Goal: Information Seeking & Learning: Learn about a topic

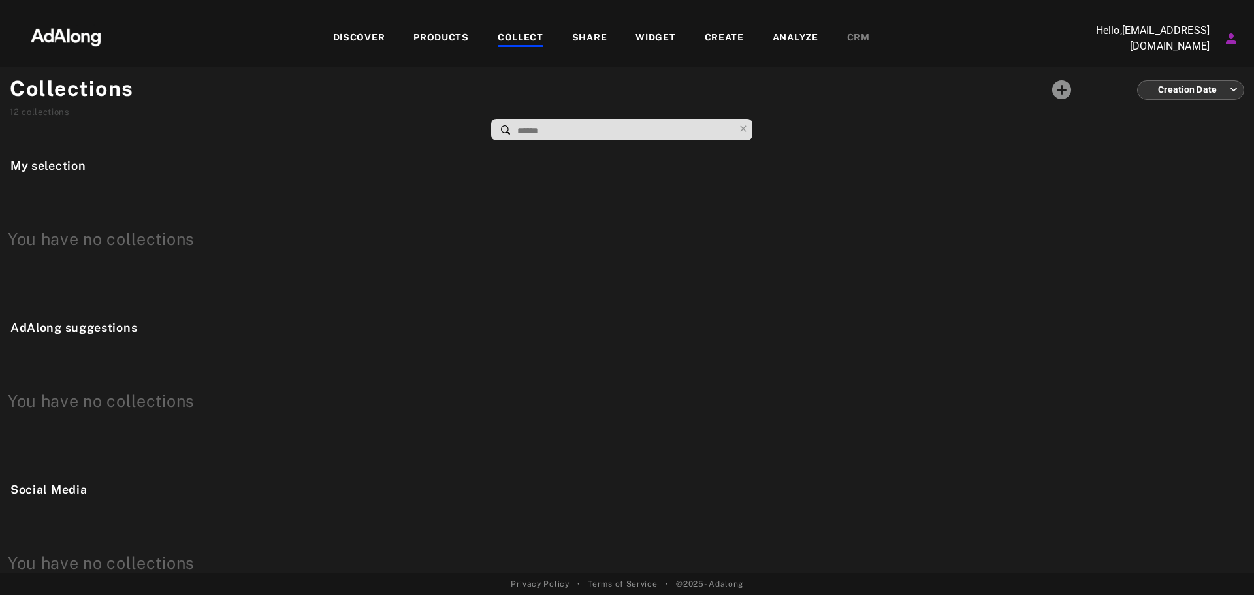
click at [453, 49] on div "DISCOVER PRODUCTS COLLECT SHARE WIDGET CREATE ANALYZE CRM" at bounding box center [601, 38] width 956 height 44
click at [452, 38] on div "PRODUCTS" at bounding box center [442, 39] width 56 height 16
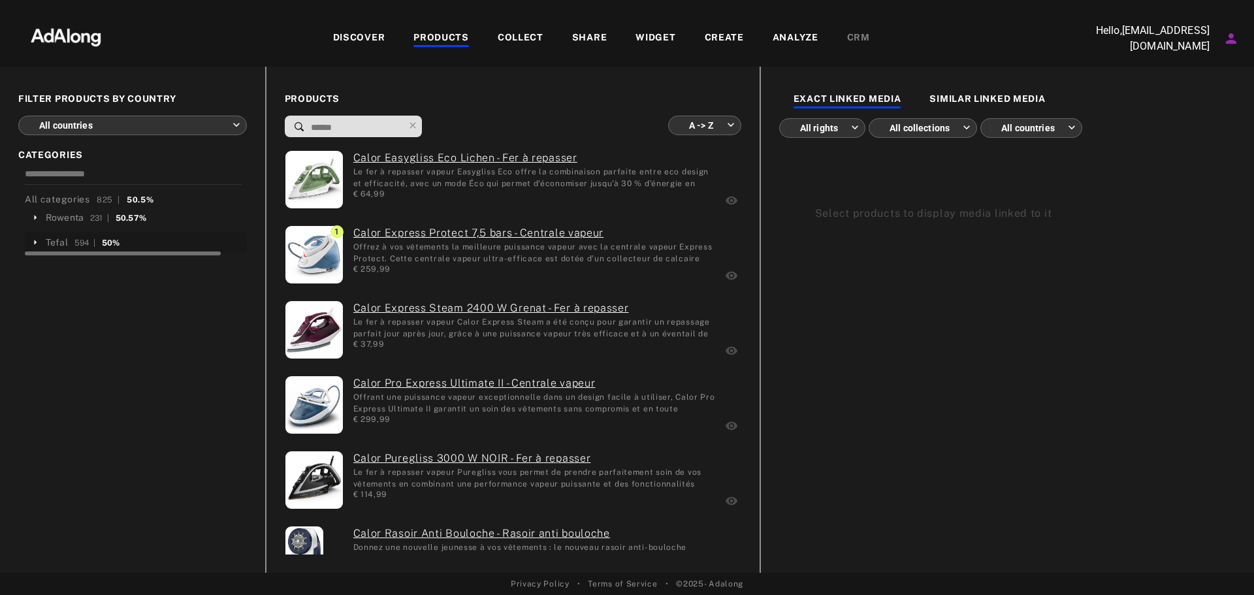
click at [39, 238] on icon at bounding box center [35, 243] width 12 height 12
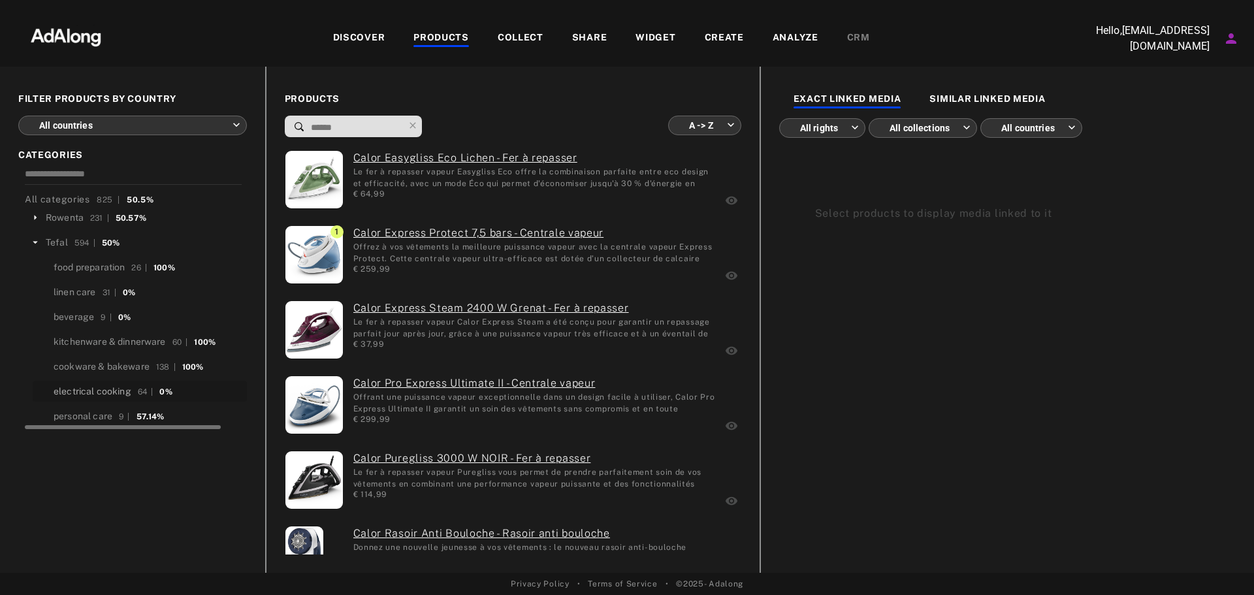
click at [81, 387] on div "electrical cooking" at bounding box center [93, 392] width 78 height 14
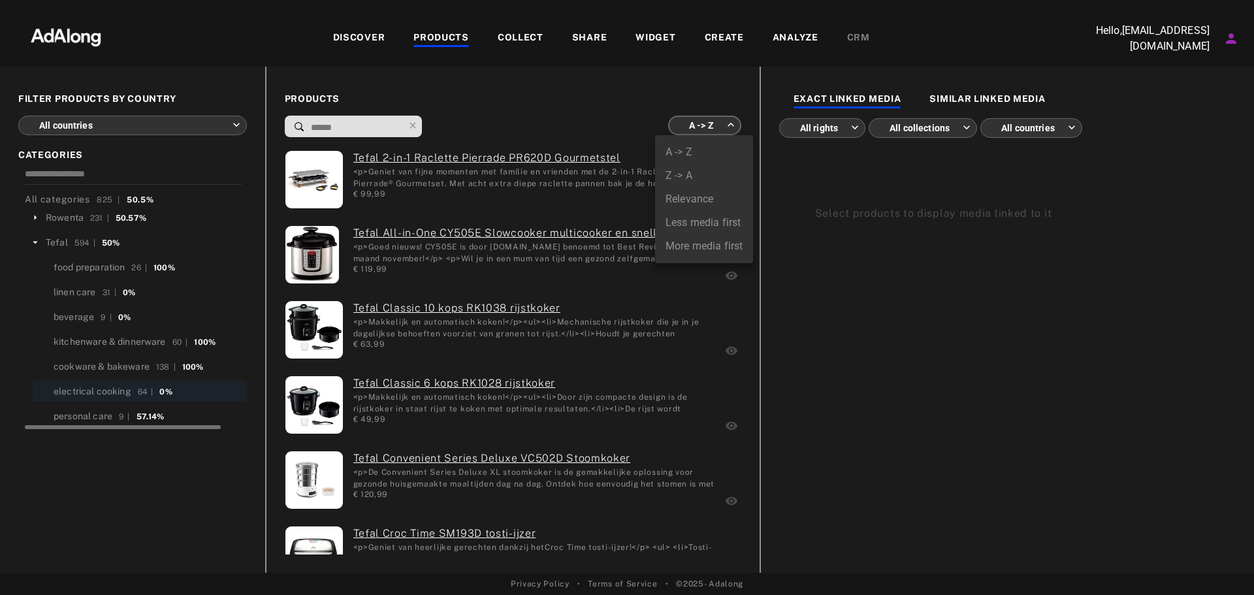
click at [715, 129] on body "DISCOVER PRODUCTS COLLECT SHARE WIDGET CREATE ANALYZE CRM Hello, [EMAIL_ADDRESS…" at bounding box center [627, 297] width 1254 height 595
click at [713, 242] on li "More media first" at bounding box center [704, 247] width 98 height 24
type input "**********"
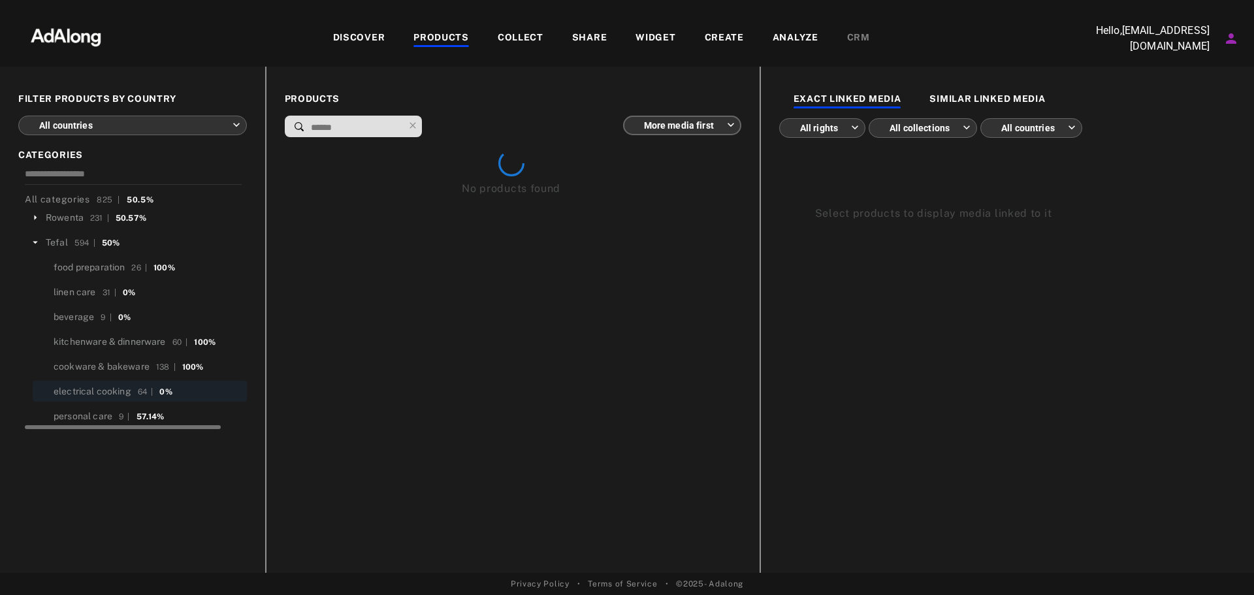
click at [905, 130] on body "**********" at bounding box center [627, 297] width 1254 height 595
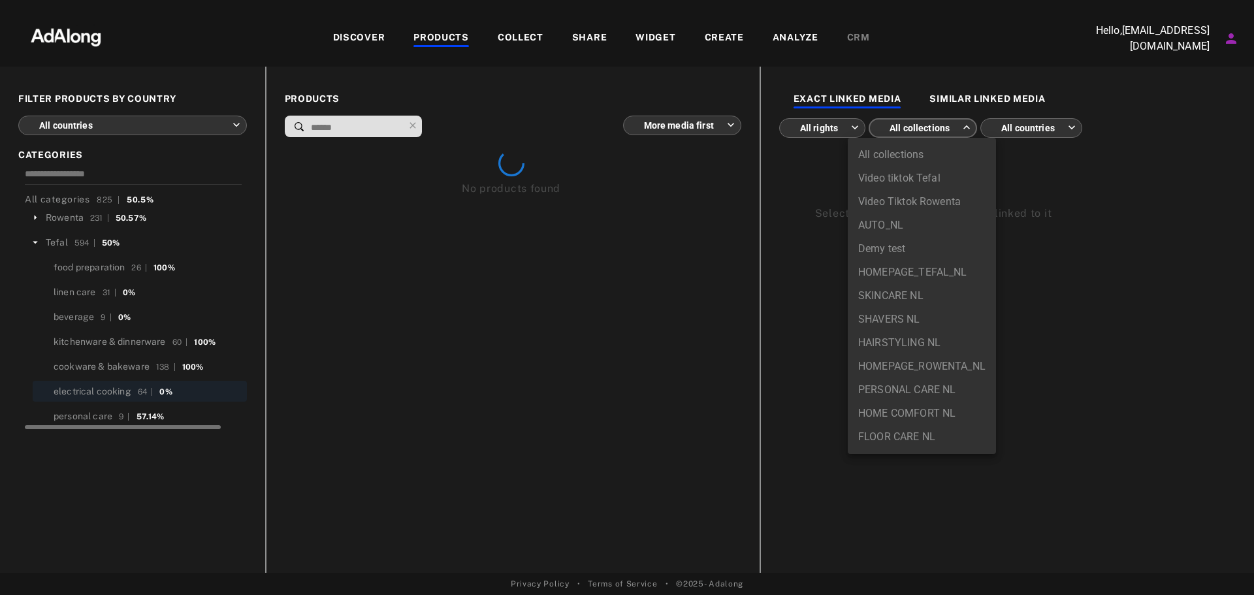
click at [835, 131] on div at bounding box center [627, 297] width 1254 height 595
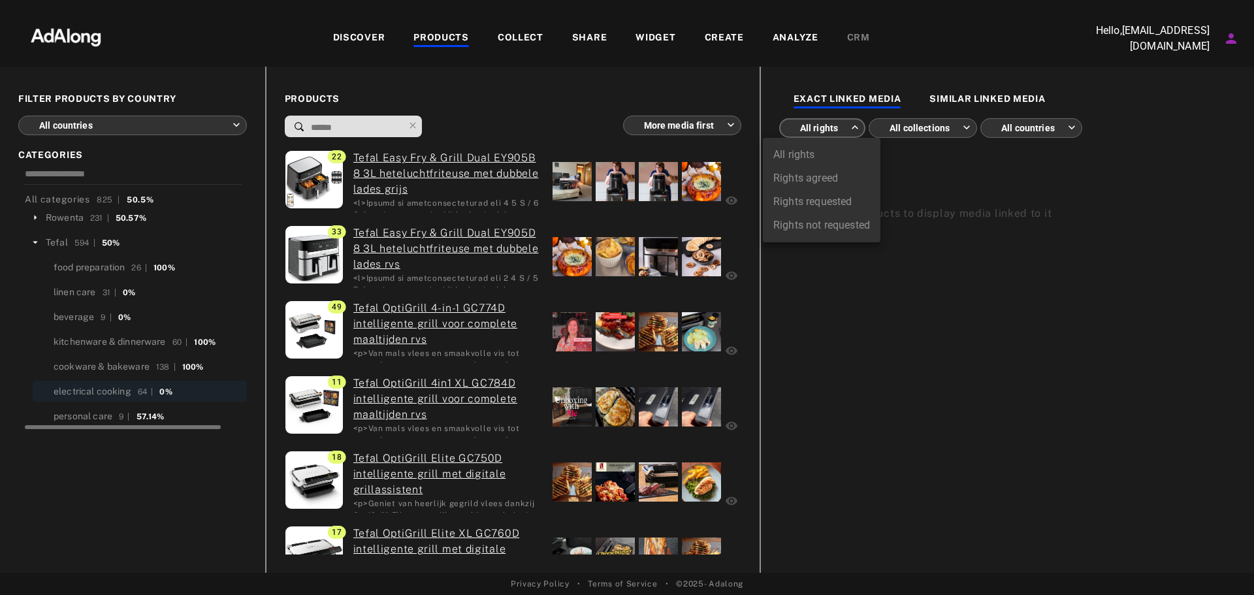
click at [835, 128] on body "**********" at bounding box center [627, 297] width 1254 height 595
click at [832, 182] on li "Rights agreed" at bounding box center [822, 179] width 118 height 24
type input "******"
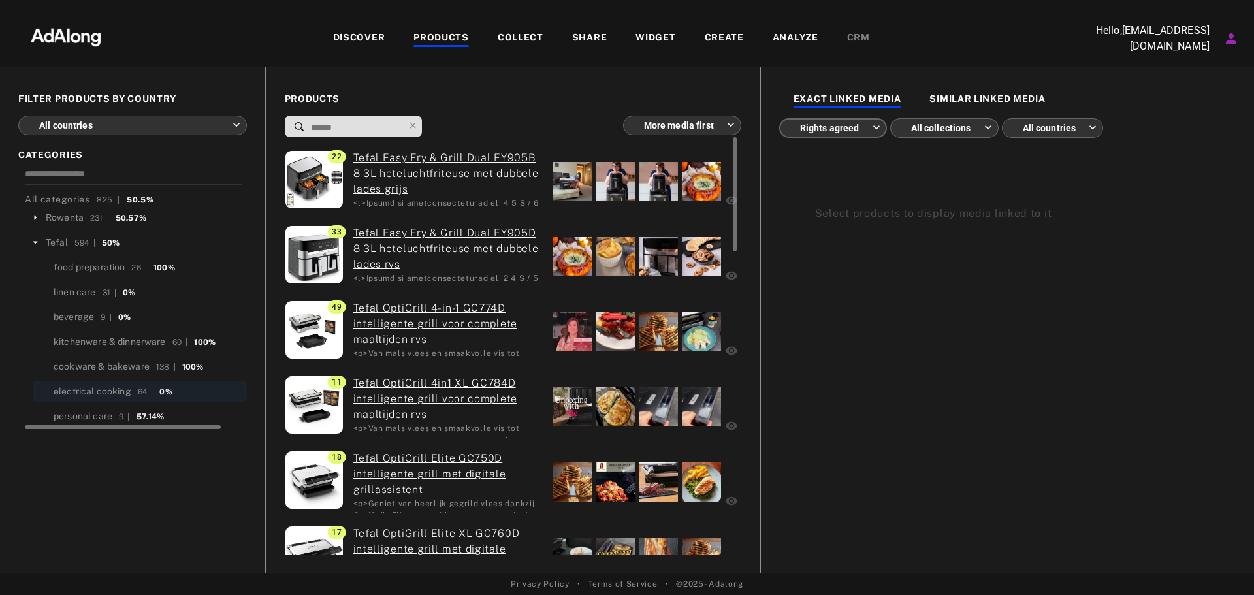
click at [577, 336] on div at bounding box center [572, 331] width 39 height 39
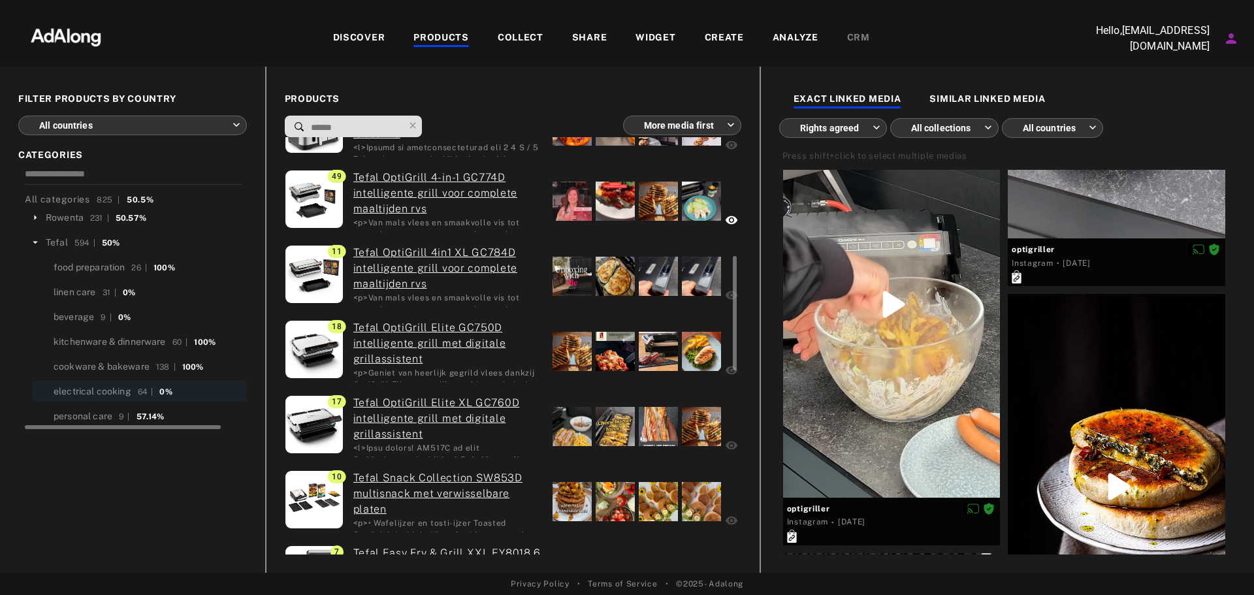
scroll to position [196, 0]
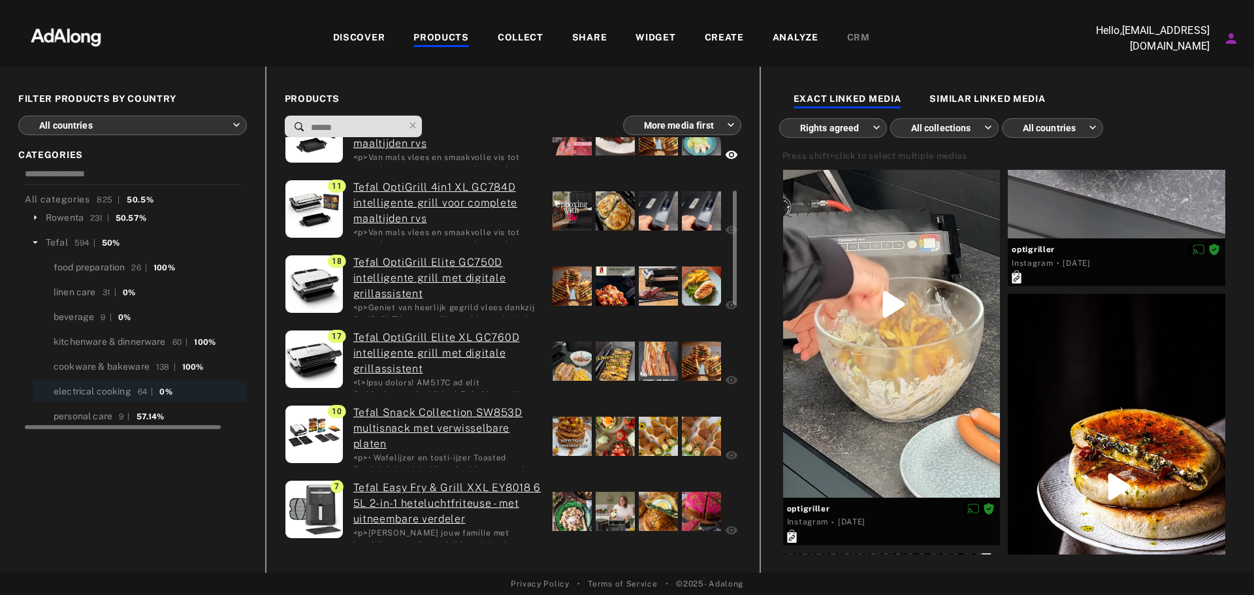
click at [648, 485] on div at bounding box center [637, 511] width 172 height 62
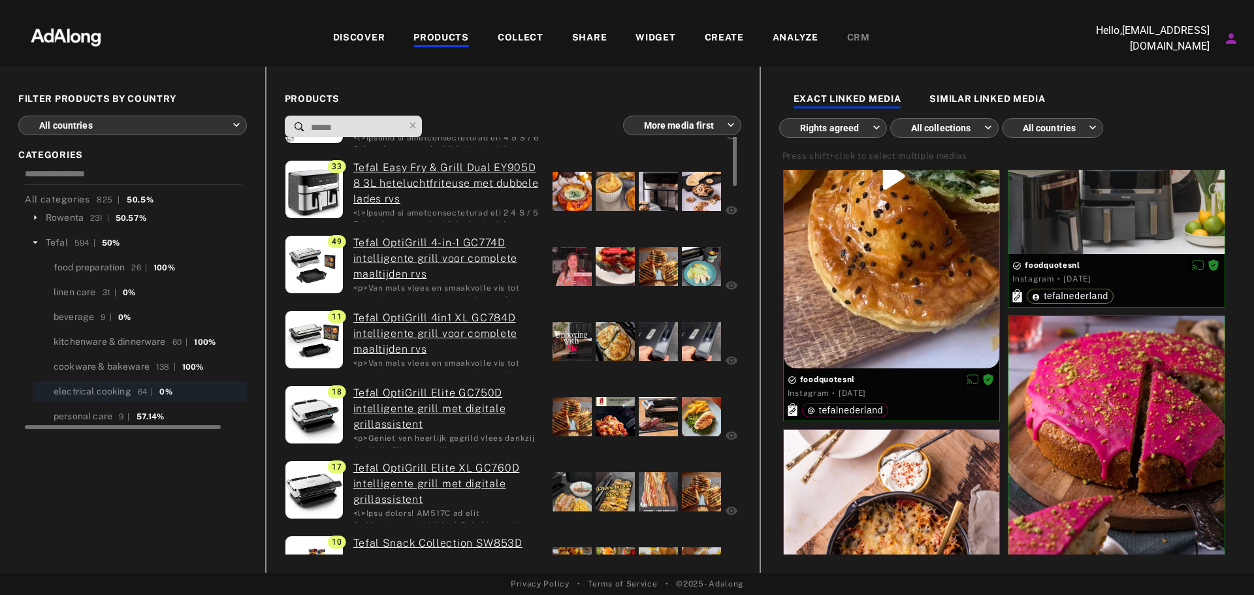
scroll to position [0, 0]
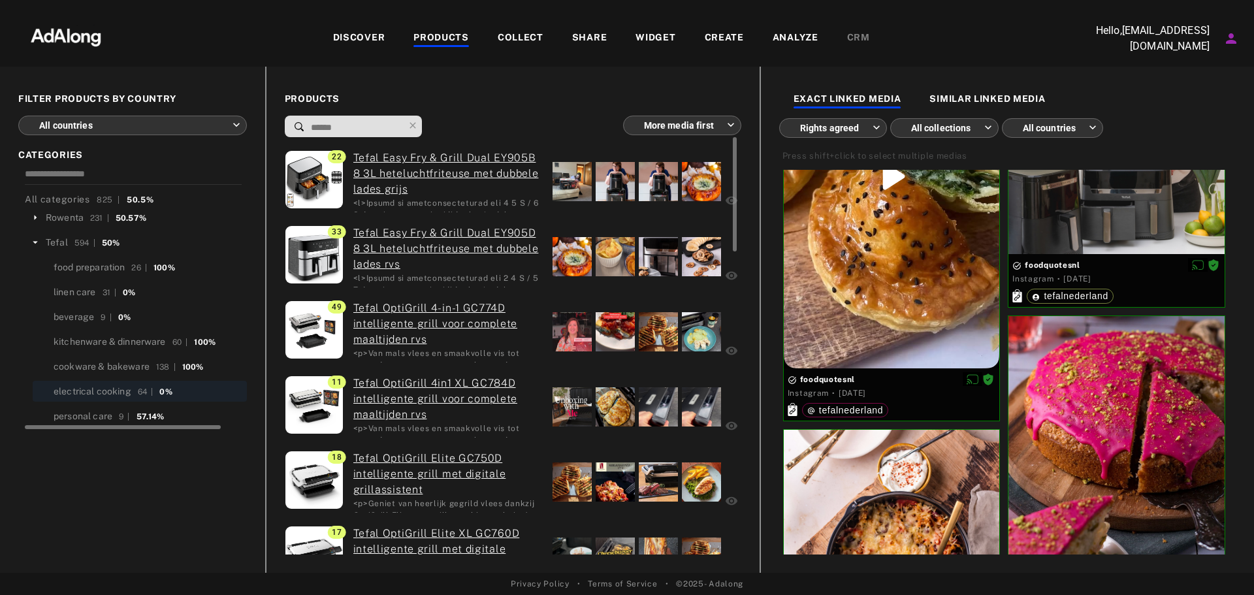
click at [566, 181] on div at bounding box center [572, 181] width 39 height 39
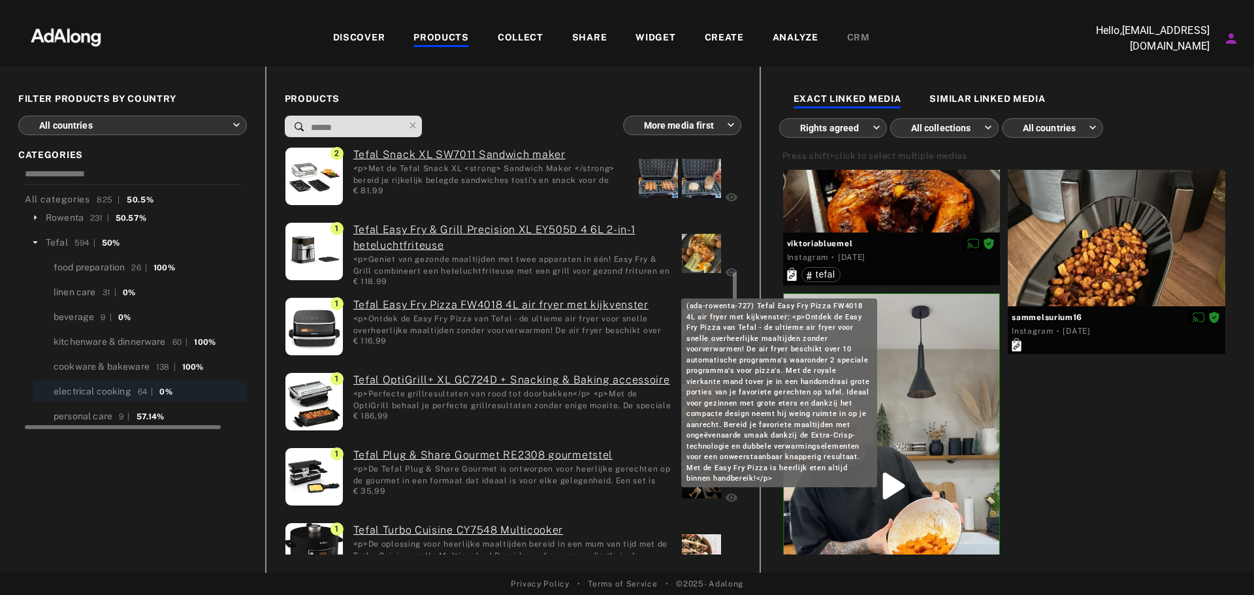
scroll to position [1045, 0]
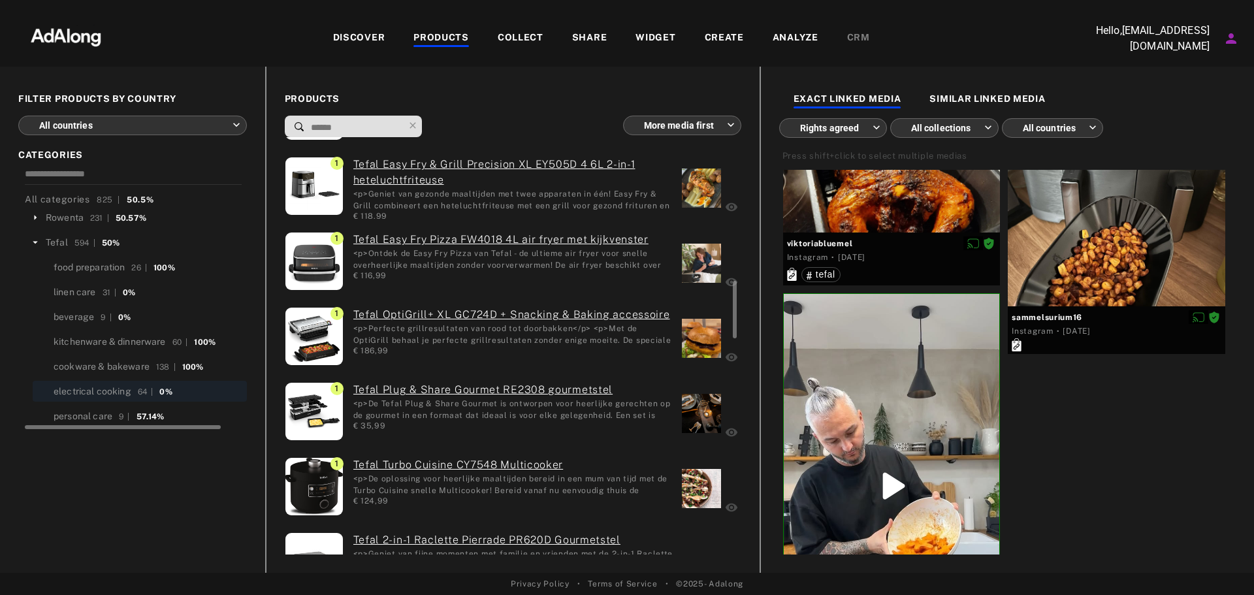
click at [696, 267] on div at bounding box center [701, 263] width 39 height 39
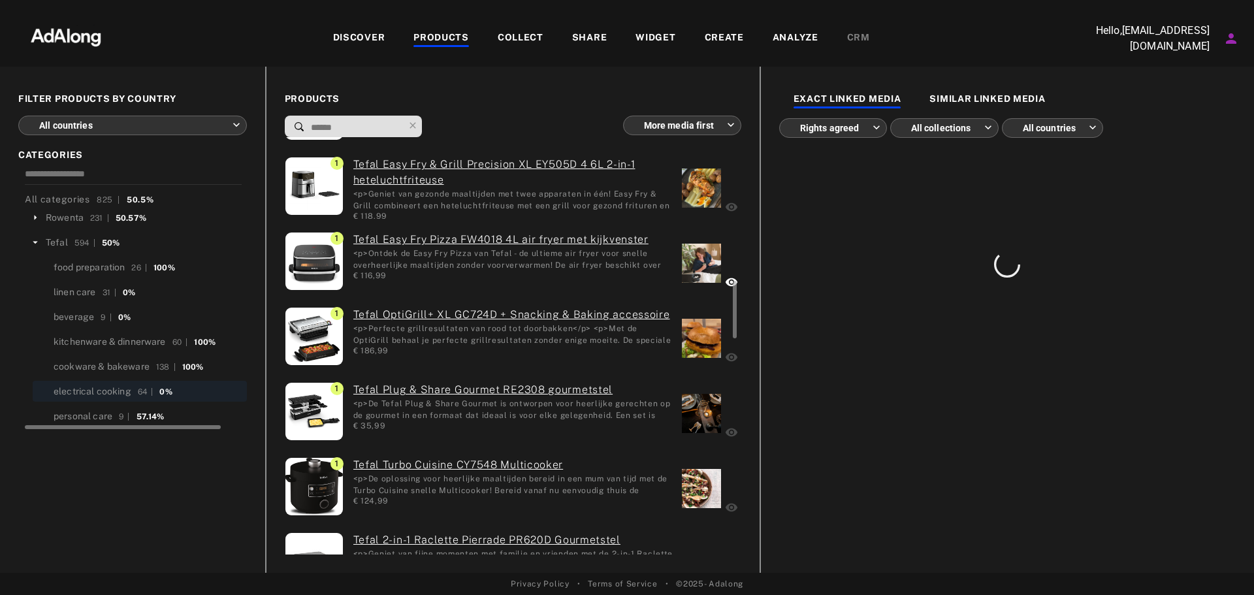
scroll to position [0, 0]
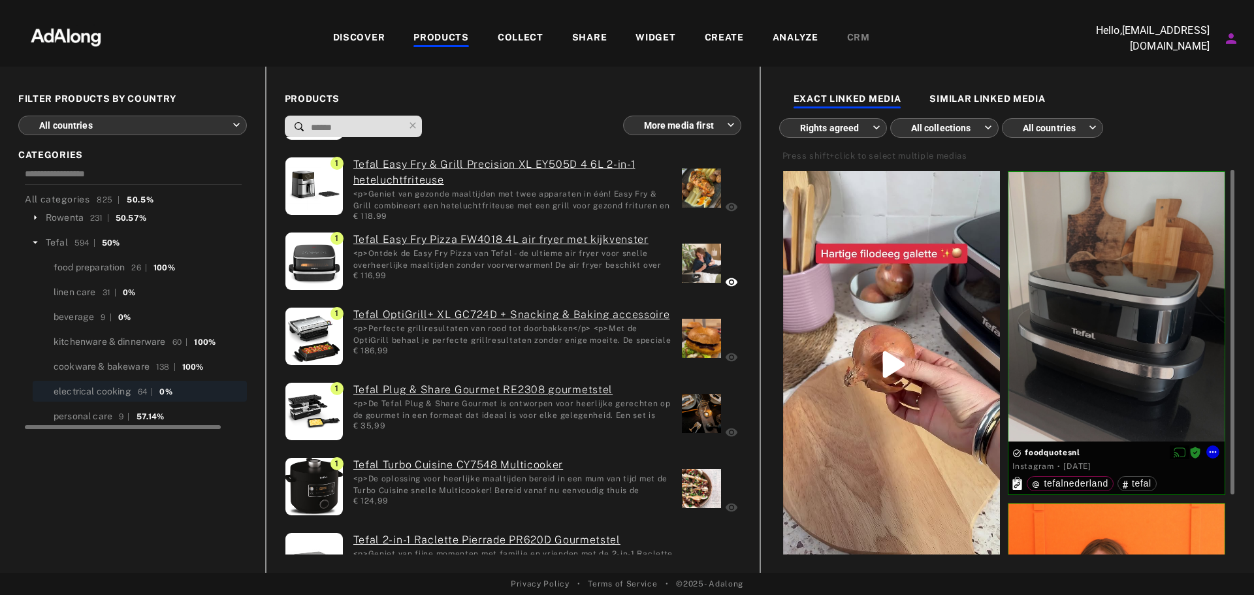
click at [1139, 308] on div at bounding box center [1117, 307] width 216 height 270
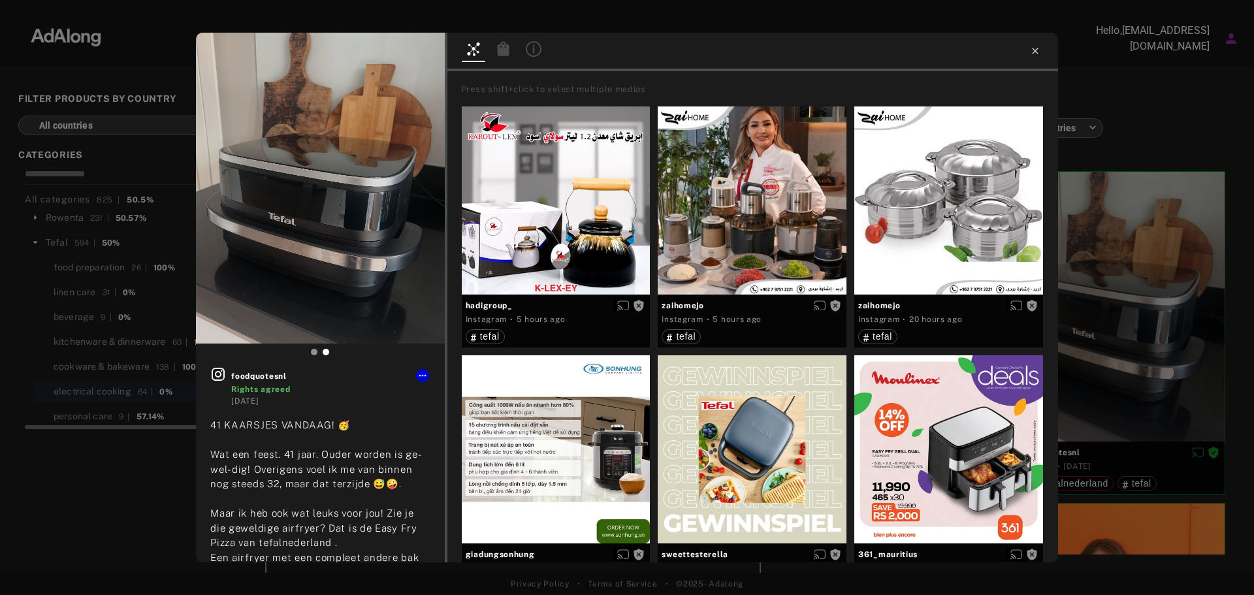
click at [1038, 51] on icon at bounding box center [1035, 51] width 10 height 10
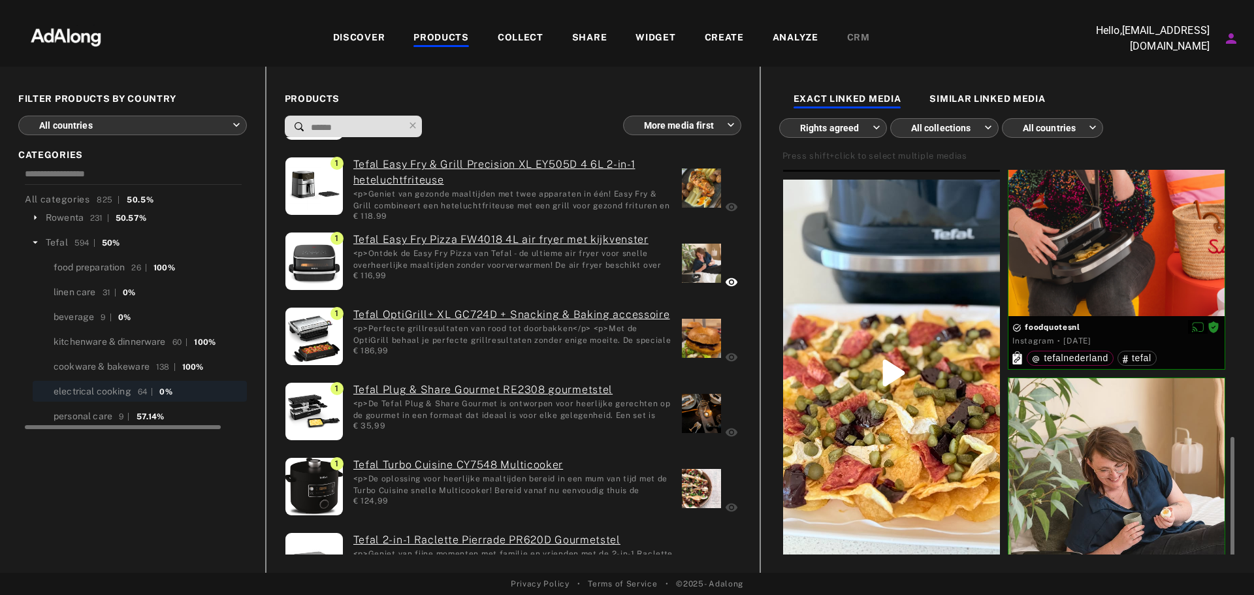
scroll to position [523, 0]
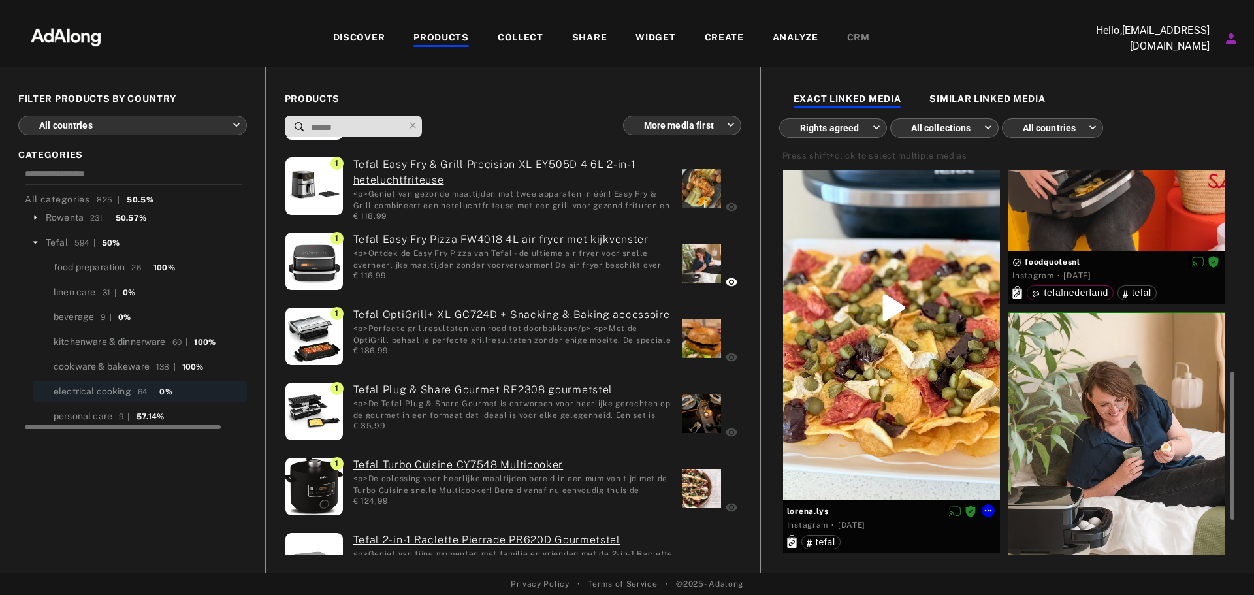
click at [926, 352] on div at bounding box center [892, 307] width 218 height 386
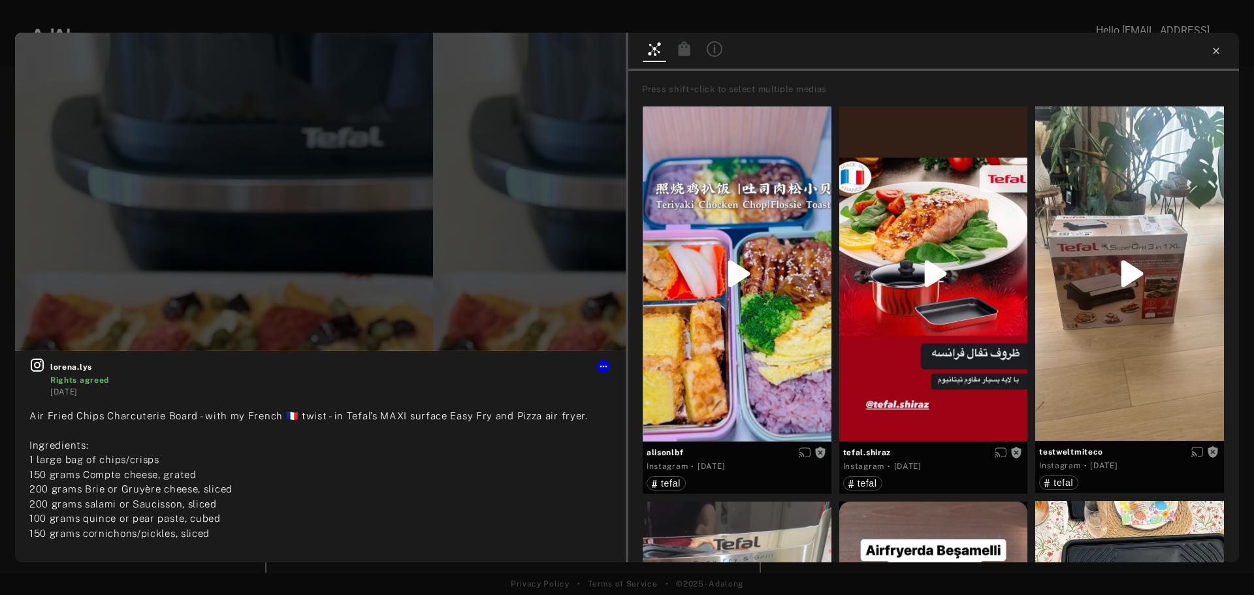
click at [1218, 52] on icon at bounding box center [1216, 51] width 10 height 10
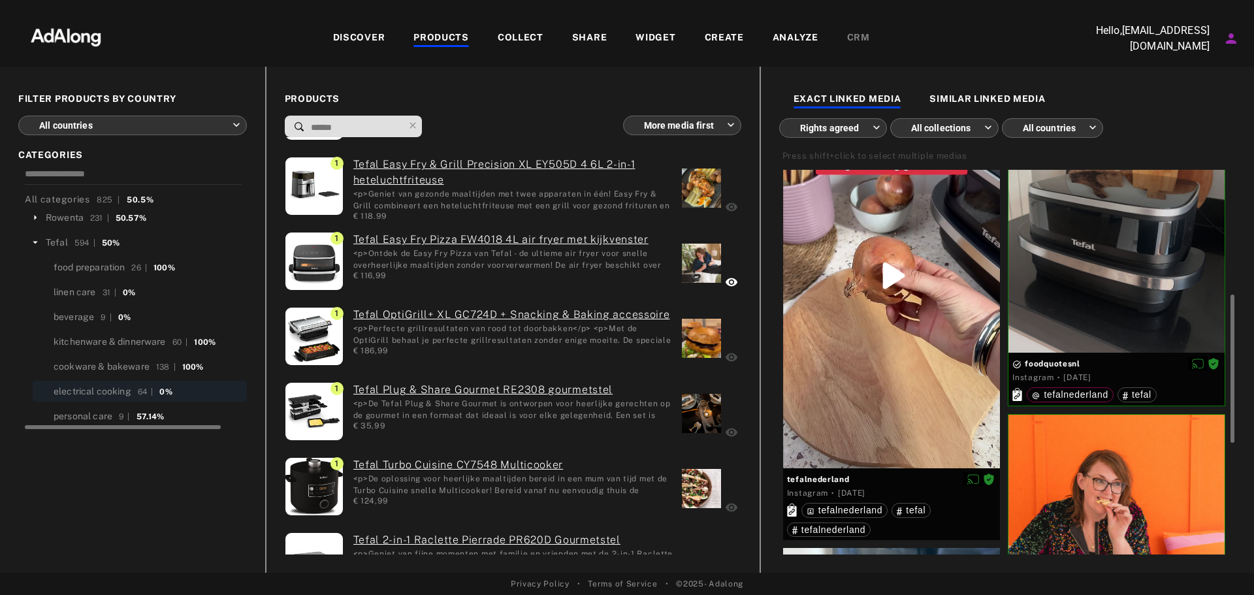
scroll to position [24, 0]
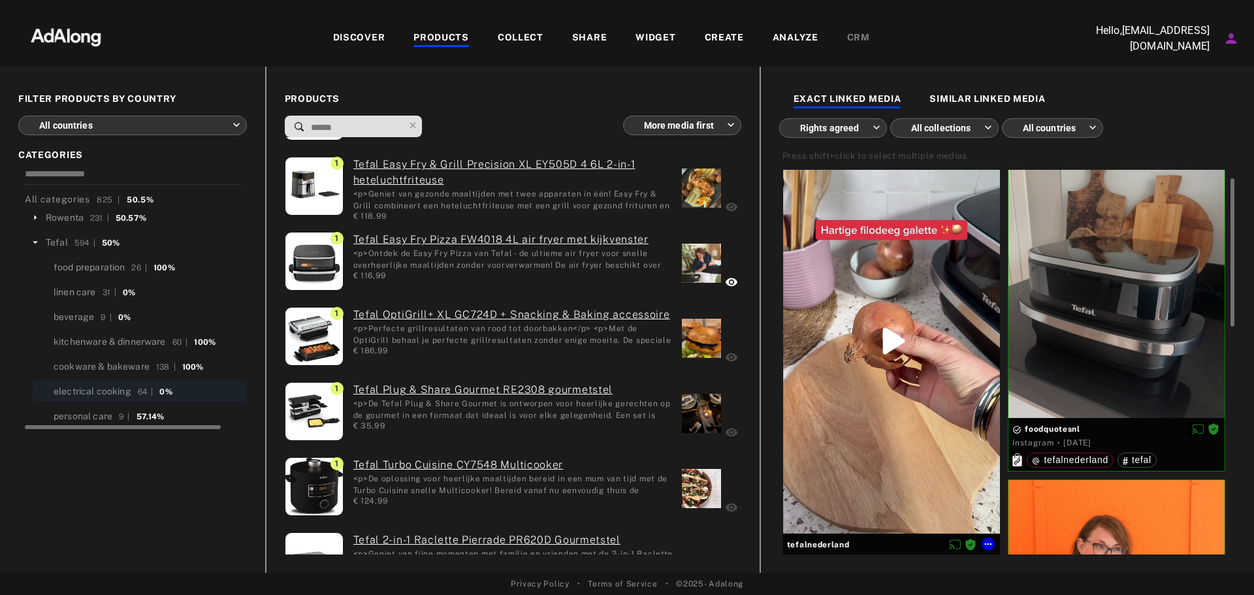
click at [923, 420] on div at bounding box center [892, 341] width 218 height 386
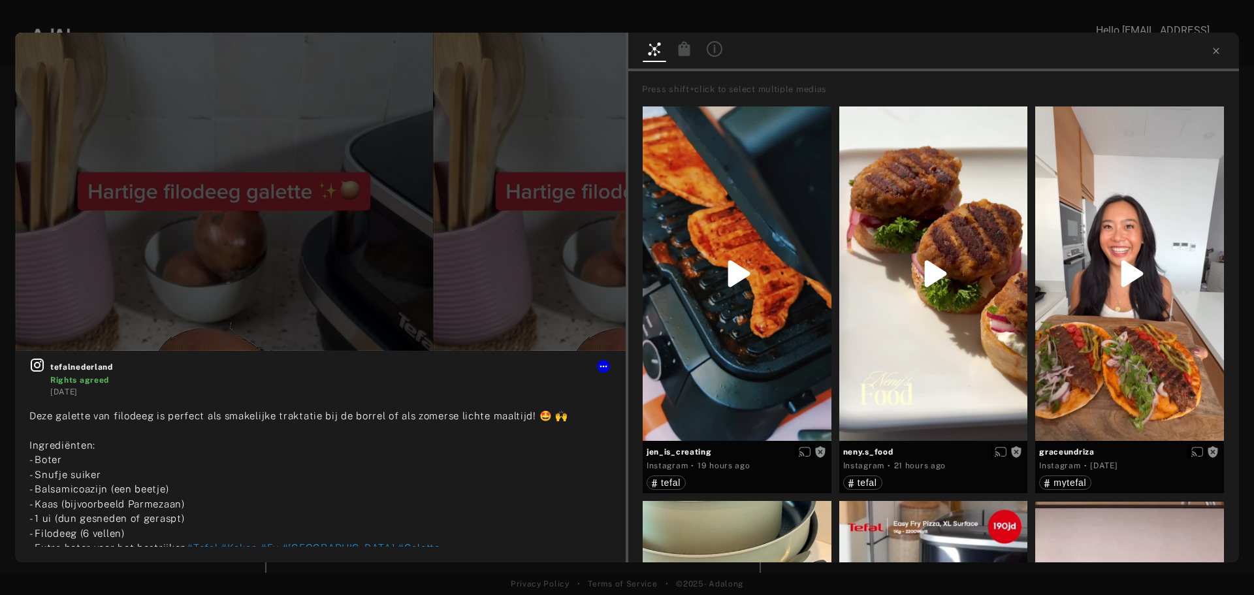
click at [546, 302] on div at bounding box center [320, 192] width 611 height 318
click at [1217, 56] on icon at bounding box center [1216, 51] width 10 height 10
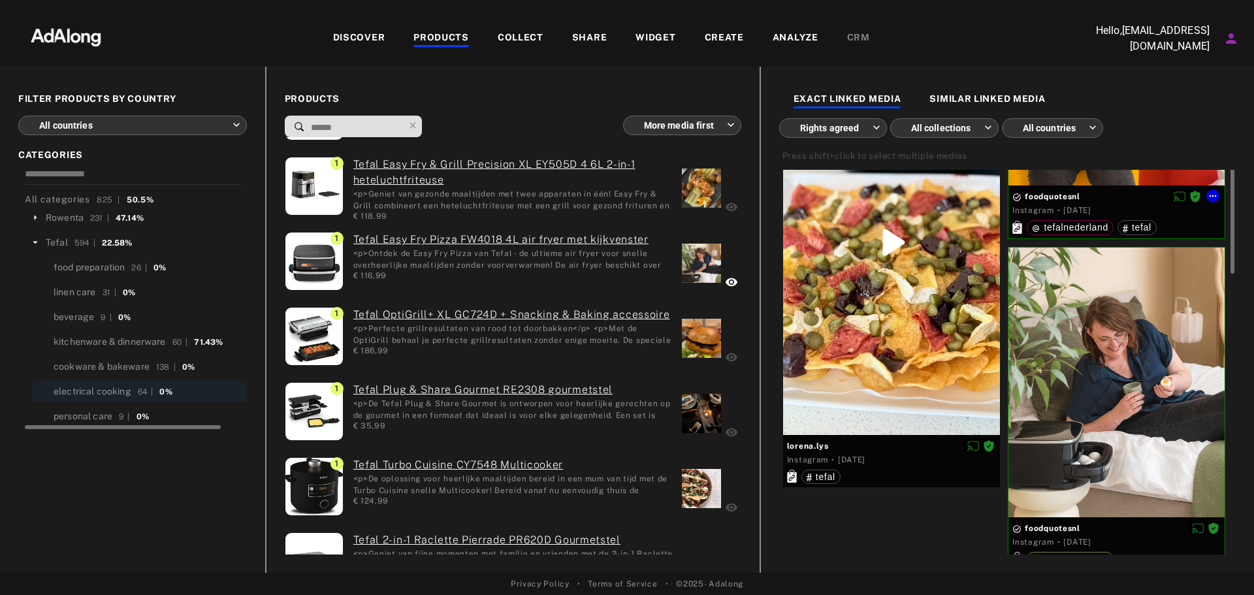
scroll to position [327, 0]
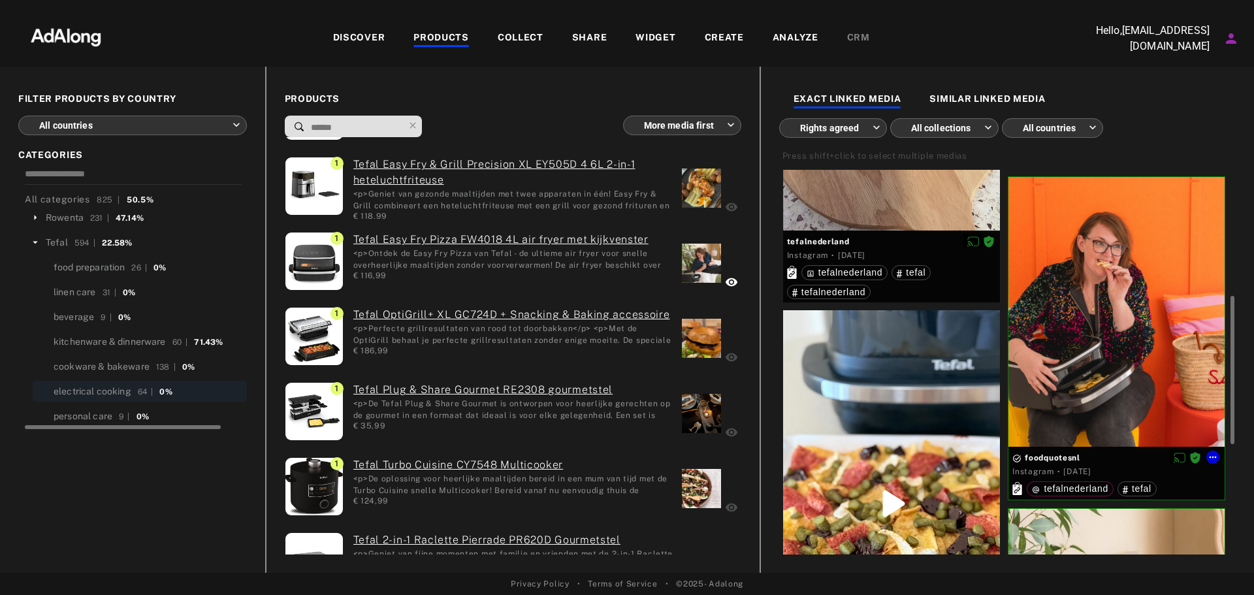
click at [1069, 318] on div at bounding box center [1117, 312] width 216 height 270
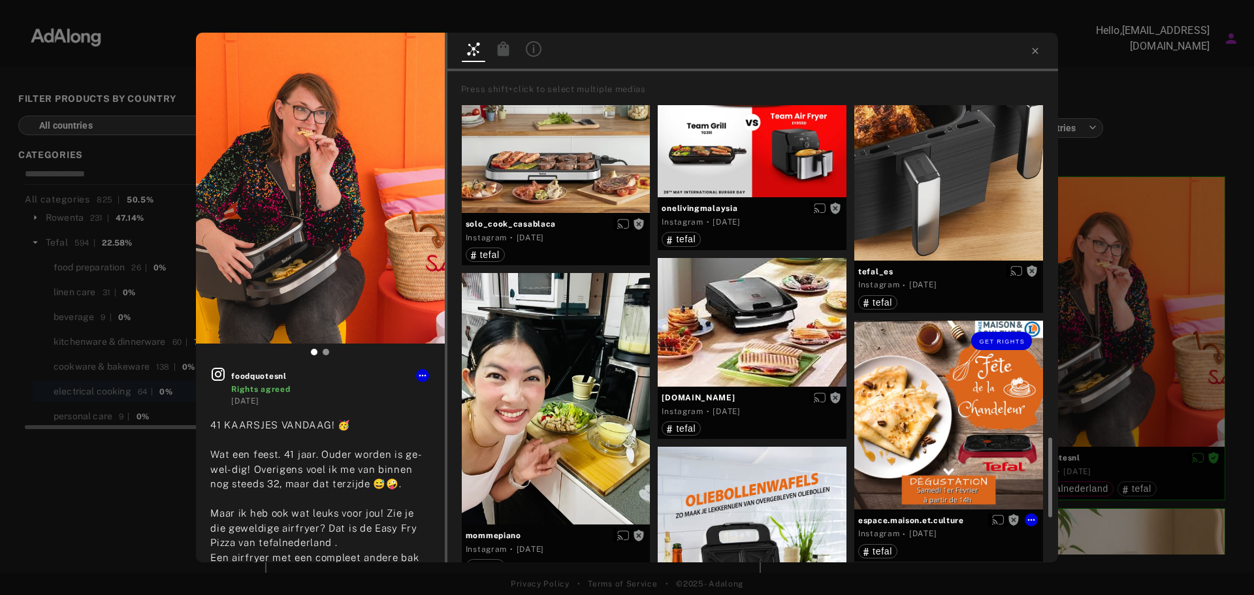
scroll to position [1568, 0]
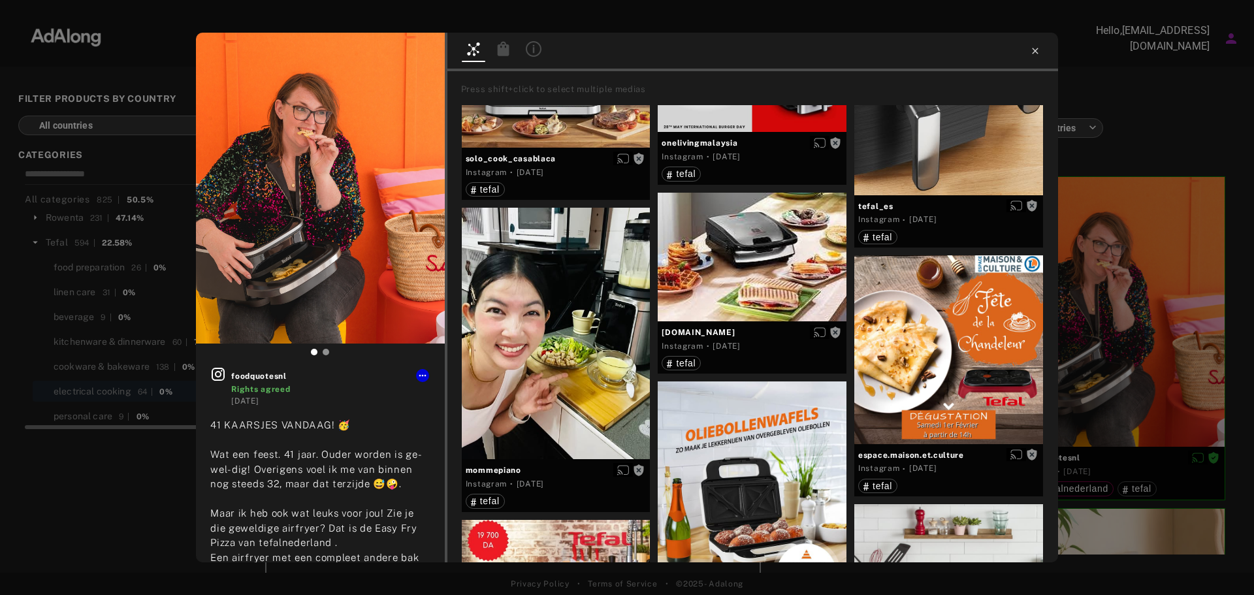
click at [1033, 53] on icon at bounding box center [1035, 51] width 10 height 10
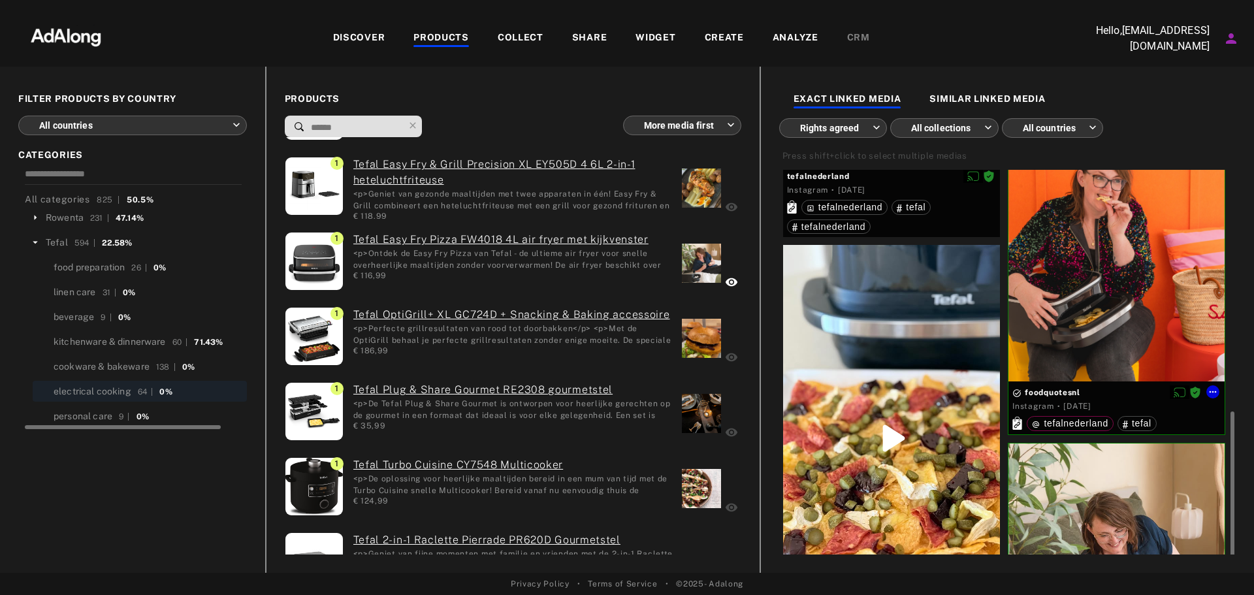
scroll to position [457, 0]
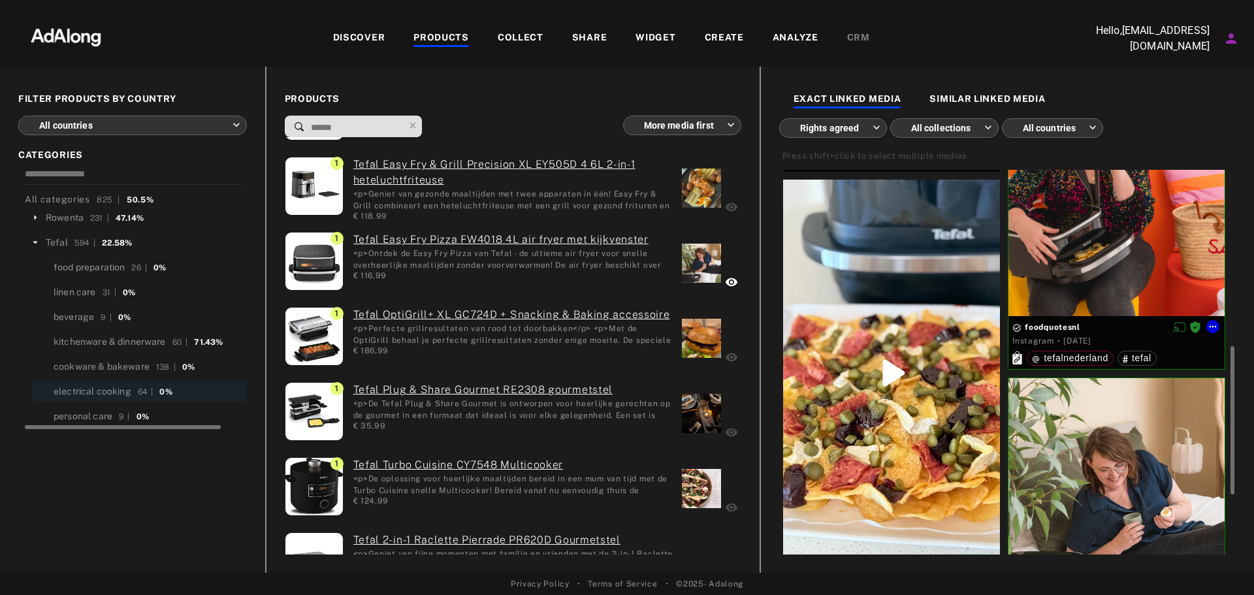
click at [1094, 238] on div at bounding box center [1117, 181] width 216 height 270
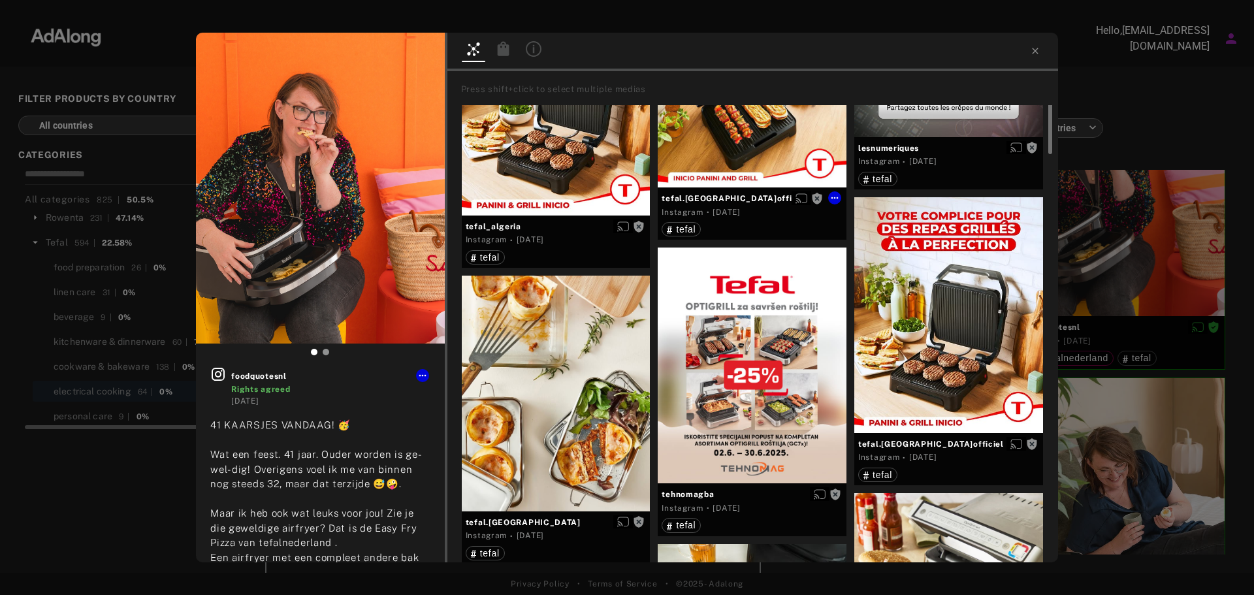
scroll to position [784, 0]
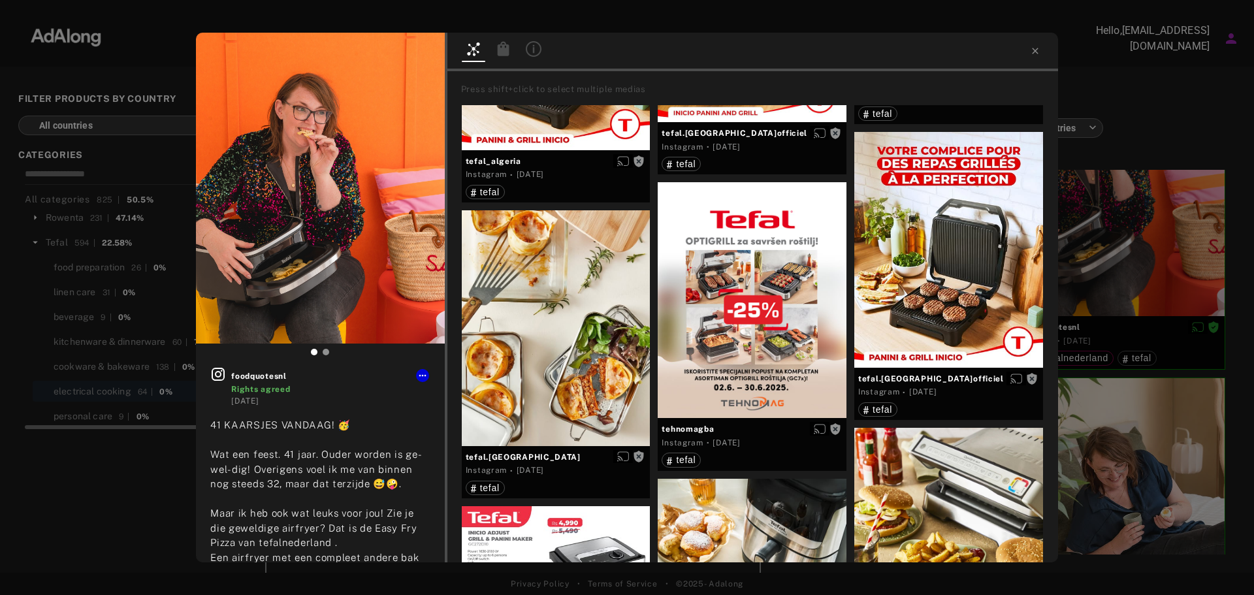
click at [1027, 47] on div at bounding box center [753, 52] width 611 height 39
click at [1028, 54] on div at bounding box center [753, 52] width 611 height 39
click at [1034, 49] on icon at bounding box center [1035, 51] width 10 height 10
